Goal: Information Seeking & Learning: Learn about a topic

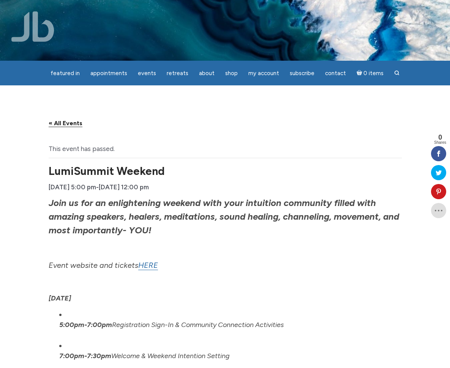
click at [49, 124] on link "« All Events" at bounding box center [66, 123] width 34 height 8
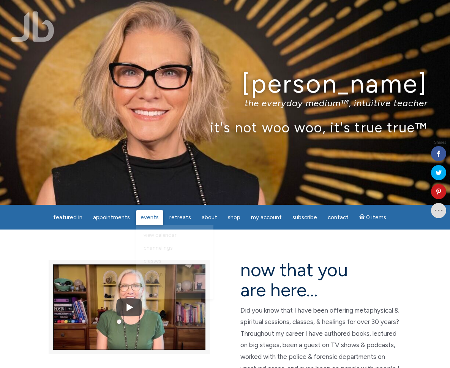
click at [154, 220] on span "Events" at bounding box center [149, 217] width 18 height 7
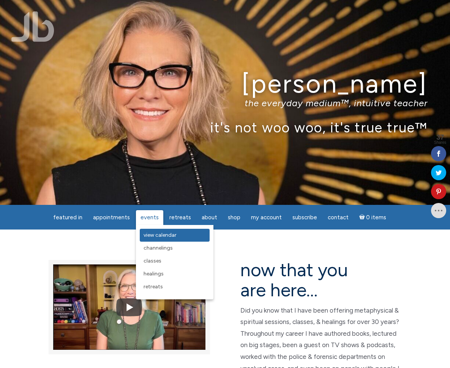
click at [150, 234] on span "View Calendar" at bounding box center [159, 235] width 33 height 6
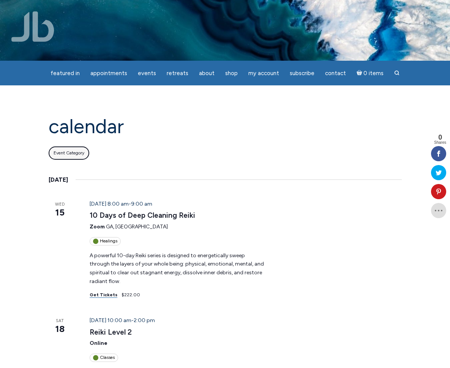
click at [49, 149] on button "Event Category :" at bounding box center [69, 152] width 41 height 13
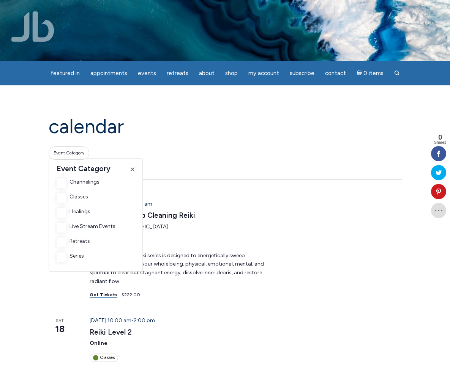
click at [57, 245] on input "Retreats" at bounding box center [62, 242] width 10 height 10
checkbox input "true"
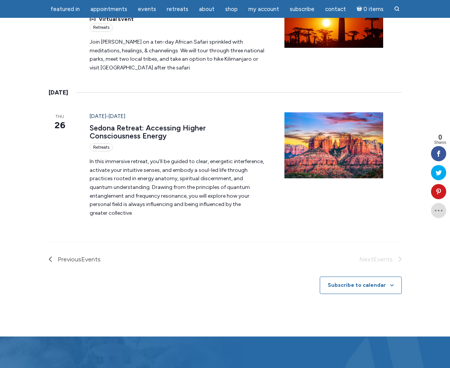
scroll to position [311, 0]
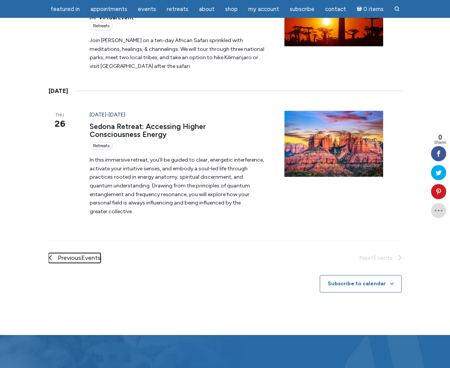
click at [81, 254] on span "Events" at bounding box center [90, 257] width 19 height 7
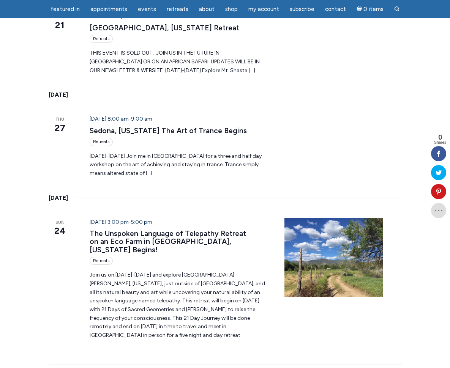
scroll to position [414, 0]
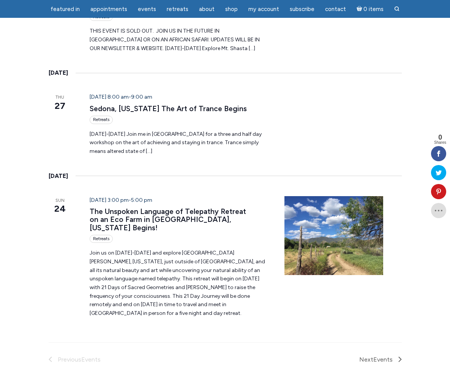
click at [49, 355] on li "Previous Events" at bounding box center [137, 360] width 176 height 10
drag, startPoint x: 39, startPoint y: 285, endPoint x: 49, endPoint y: 283, distance: 10.1
click at [49, 355] on li "Previous Events" at bounding box center [137, 360] width 176 height 10
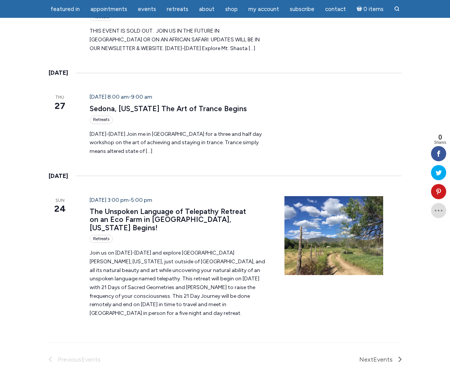
scroll to position [441, 0]
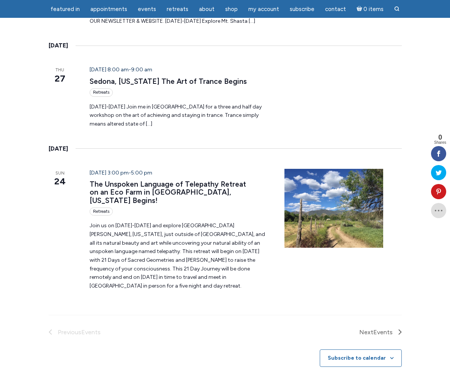
click at [49, 327] on li "Previous Events" at bounding box center [137, 332] width 176 height 10
drag, startPoint x: 36, startPoint y: 256, endPoint x: 84, endPoint y: 286, distance: 56.6
click at [49, 327] on li "Previous Events" at bounding box center [137, 332] width 176 height 10
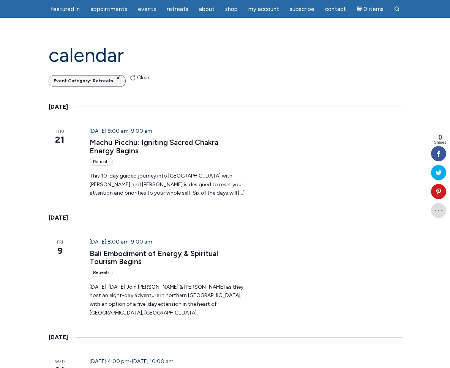
scroll to position [38, 0]
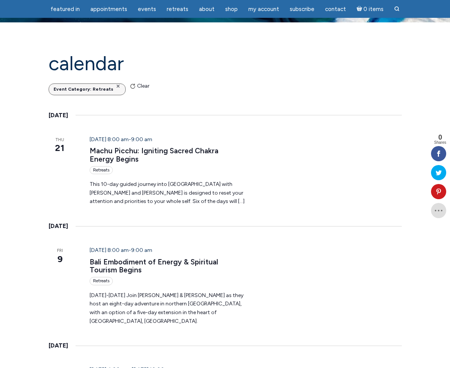
click at [117, 85] on icon "main" at bounding box center [118, 86] width 2 height 2
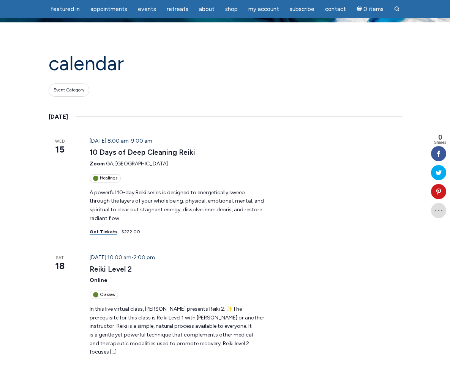
scroll to position [39, 0]
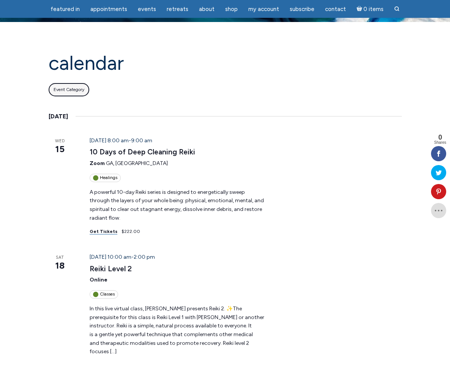
click at [49, 86] on button "Event Category :" at bounding box center [69, 89] width 41 height 13
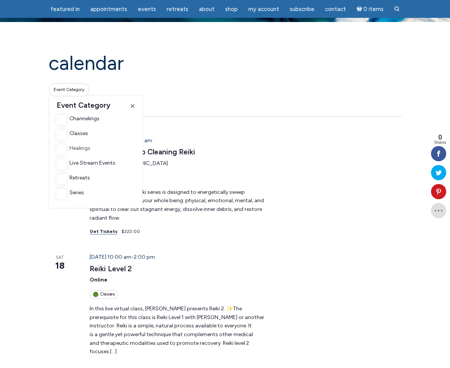
click at [57, 146] on input "Healings" at bounding box center [62, 150] width 10 height 10
checkbox input "true"
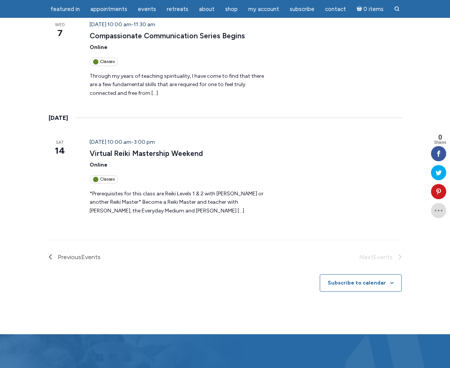
scroll to position [390, 0]
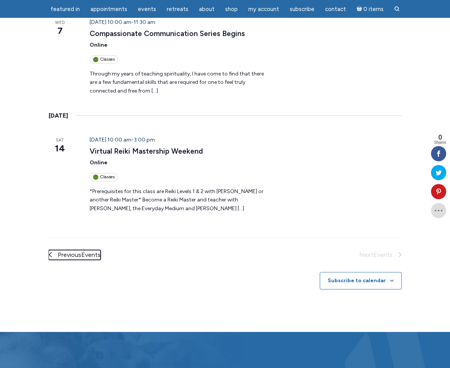
click at [58, 250] on span "Previous Events" at bounding box center [79, 255] width 43 height 10
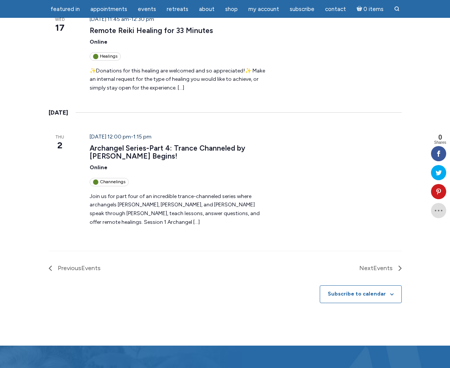
scroll to position [1154, 0]
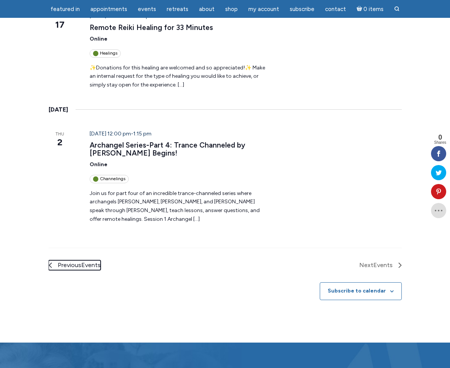
click at [81, 261] on span "Events" at bounding box center [90, 264] width 19 height 7
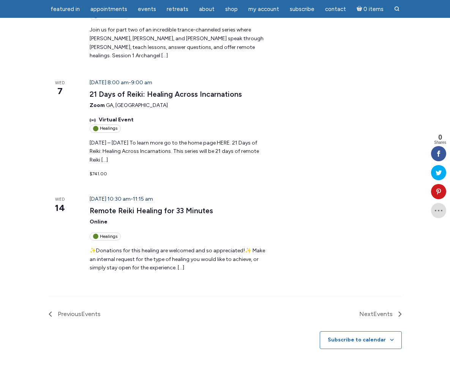
scroll to position [982, 0]
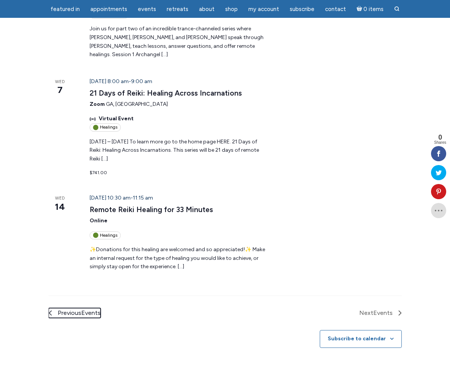
click at [58, 308] on span "Previous Events" at bounding box center [79, 313] width 43 height 10
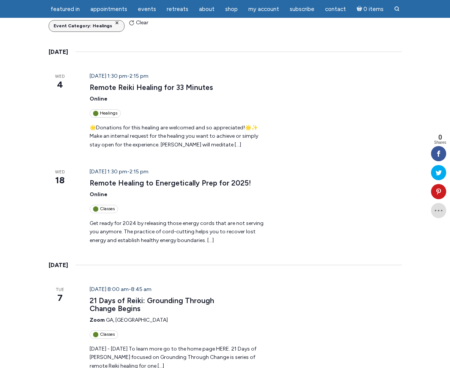
scroll to position [0, 0]
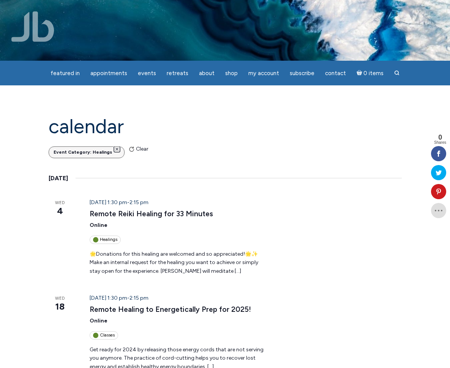
click at [114, 149] on button "Remove filters" at bounding box center [117, 149] width 6 height 6
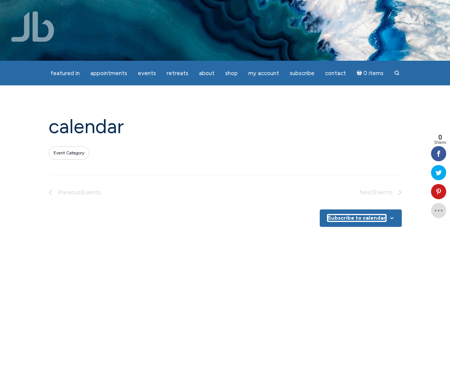
click at [385, 220] on button "Subscribe to calendar" at bounding box center [356, 218] width 58 height 6
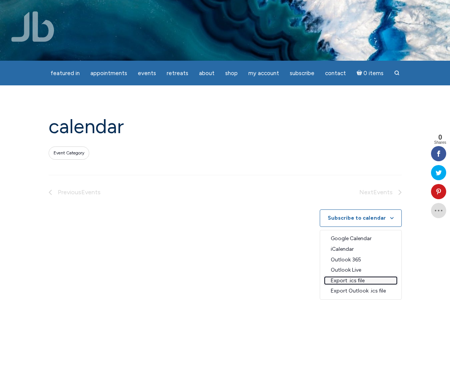
click at [396, 281] on link "Export .ics file" at bounding box center [360, 281] width 72 height 8
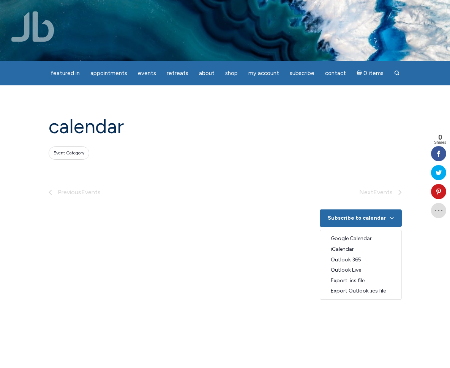
click at [396, 222] on div "Subscribe to calendar" at bounding box center [360, 218] width 82 height 18
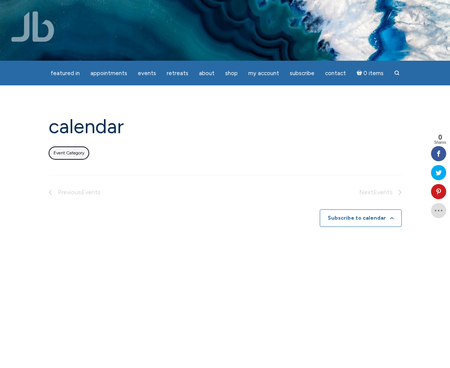
click at [53, 153] on span "Event Category" at bounding box center [68, 153] width 31 height 6
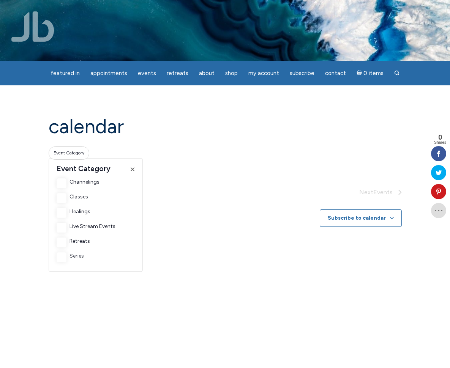
click at [57, 256] on input "Series" at bounding box center [62, 257] width 10 height 10
checkbox input "true"
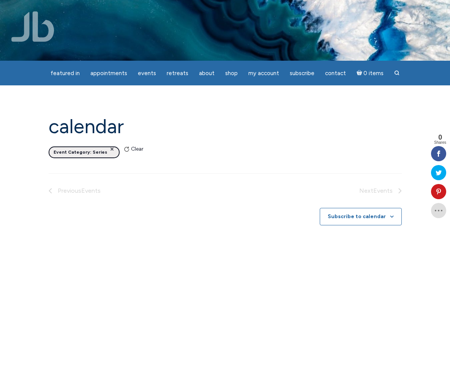
click at [53, 153] on span "Event Category" at bounding box center [71, 152] width 36 height 6
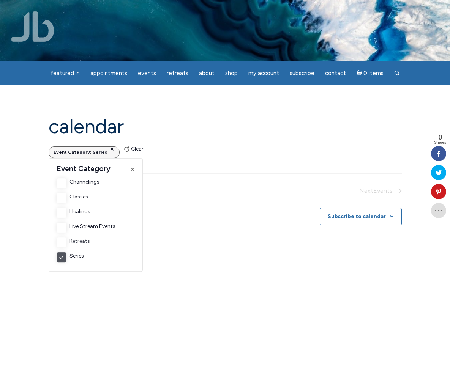
click at [57, 243] on input "Retreats" at bounding box center [62, 242] width 10 height 10
checkbox input "true"
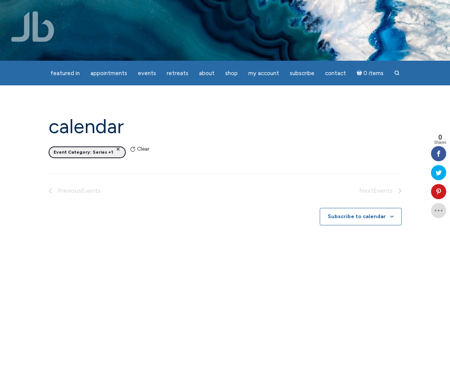
click at [49, 149] on button "Event Category : Series +1" at bounding box center [87, 152] width 77 height 12
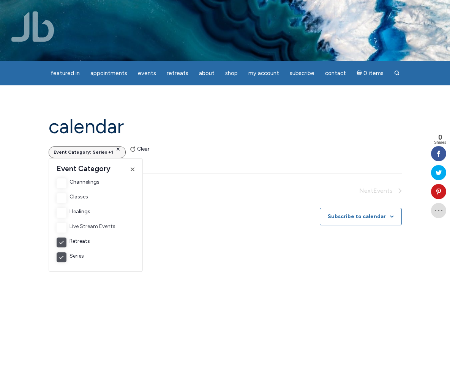
click at [57, 226] on input "Live Stream Events" at bounding box center [62, 228] width 10 height 10
checkbox input "true"
drag, startPoint x: 45, startPoint y: 151, endPoint x: 37, endPoint y: 201, distance: 51.1
click at [53, 152] on span "Event Category" at bounding box center [71, 152] width 36 height 6
click at [57, 215] on input "Healings" at bounding box center [62, 213] width 10 height 10
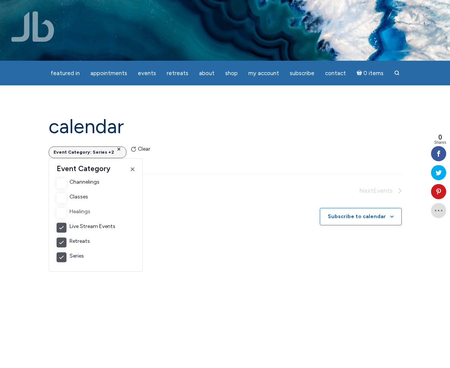
checkbox input "true"
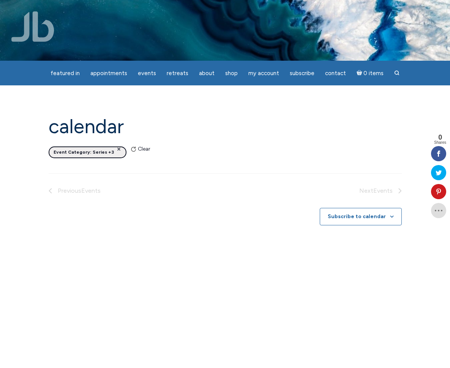
click at [49, 158] on button "Event Category : Series +3" at bounding box center [88, 152] width 78 height 12
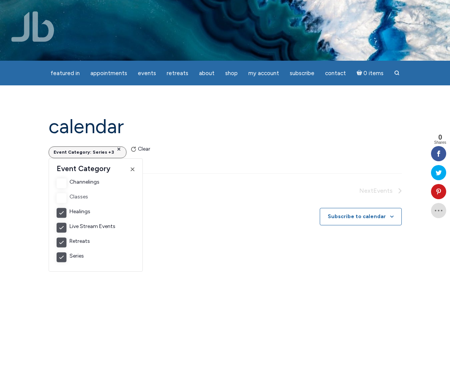
click at [57, 203] on input "Classes" at bounding box center [62, 198] width 10 height 10
checkbox input "true"
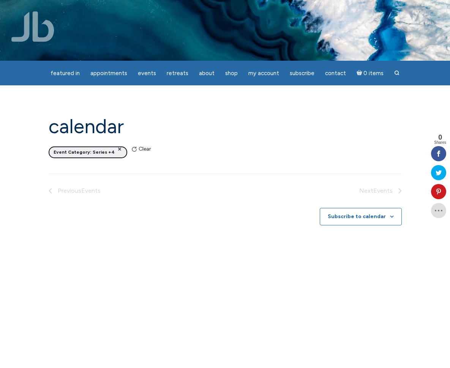
click at [53, 152] on span "Event Category" at bounding box center [71, 152] width 36 height 6
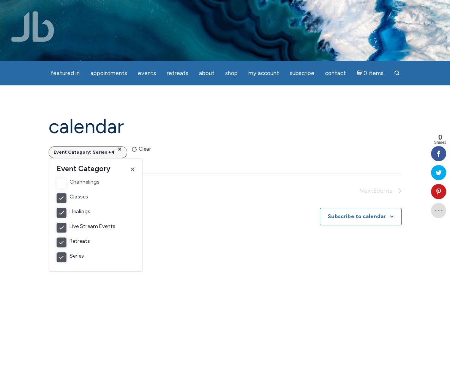
click at [57, 183] on input "Channelings" at bounding box center [62, 183] width 10 height 10
checkbox input "true"
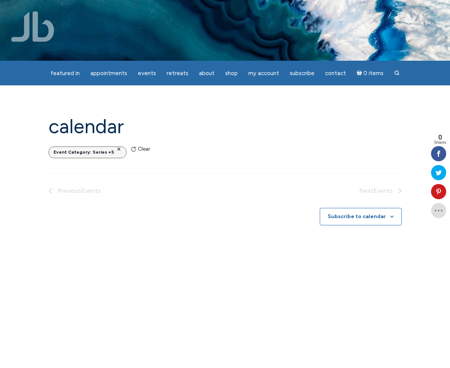
click at [72, 130] on h1 "Calendar" at bounding box center [225, 127] width 353 height 22
drag, startPoint x: 416, startPoint y: 188, endPoint x: 173, endPoint y: 178, distance: 243.7
click at [401, 188] on li "Next Events" at bounding box center [313, 191] width 176 height 10
click at [131, 149] on button "Clear" at bounding box center [140, 149] width 19 height 9
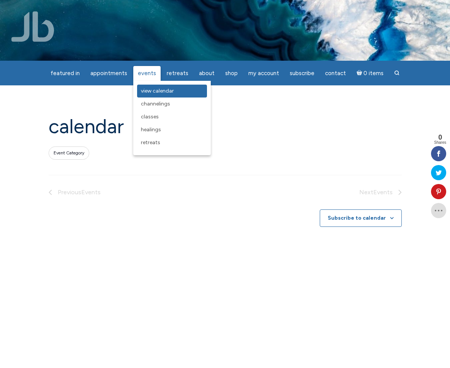
click at [150, 88] on span "View Calendar" at bounding box center [157, 91] width 33 height 6
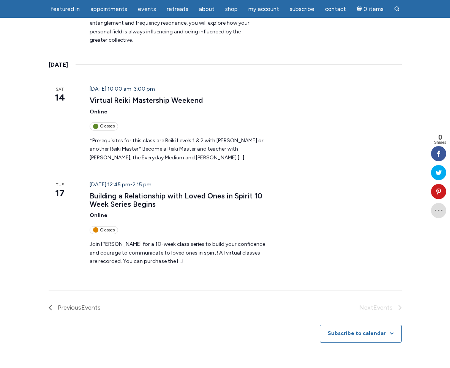
scroll to position [923, 0]
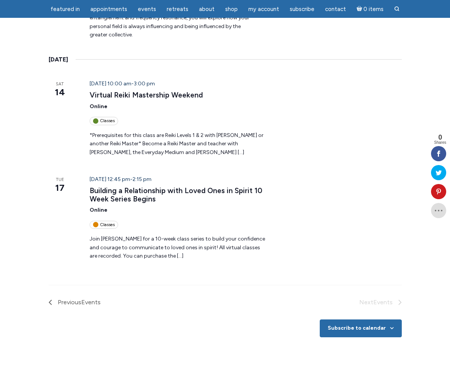
click at [401, 319] on div "Subscribe to calendar" at bounding box center [360, 328] width 82 height 18
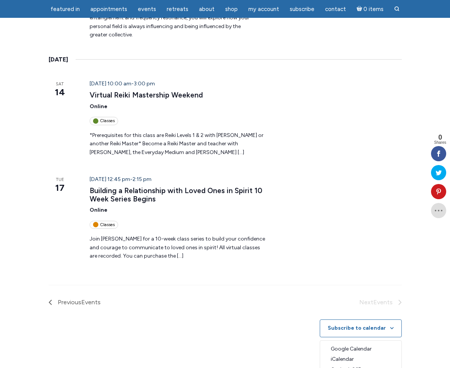
click at [385, 325] on button "Subscribe to calendar" at bounding box center [356, 328] width 58 height 6
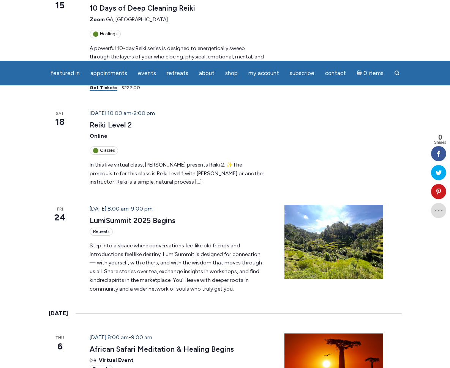
scroll to position [0, 0]
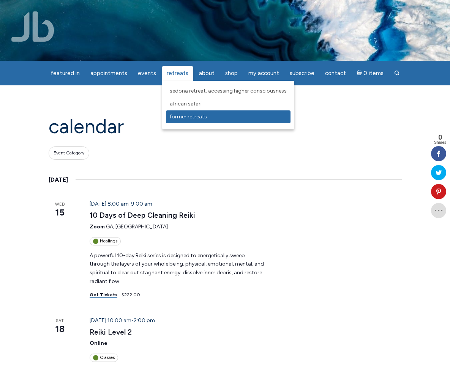
click at [179, 115] on span "Former Retreats" at bounding box center [188, 116] width 37 height 6
